Goal: Task Accomplishment & Management: Use online tool/utility

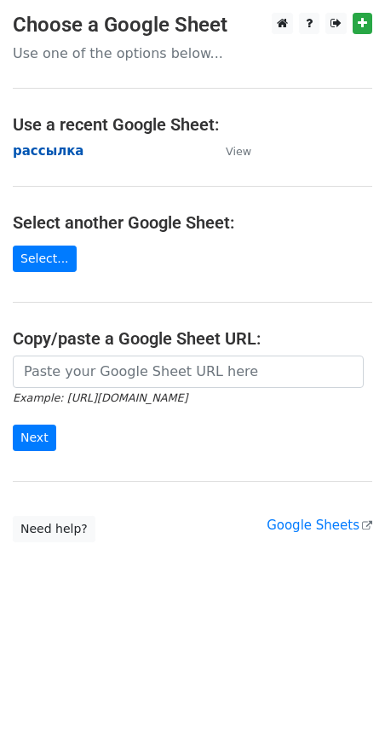
click at [50, 152] on strong "рассылка" at bounding box center [49, 150] width 72 height 15
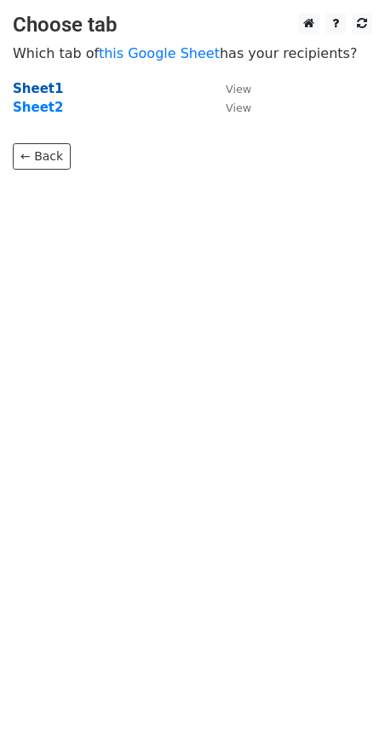
click at [33, 88] on strong "Sheet1" at bounding box center [38, 88] width 50 height 15
